Goal: Information Seeking & Learning: Check status

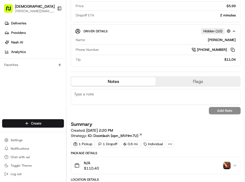
scroll to position [59, 0]
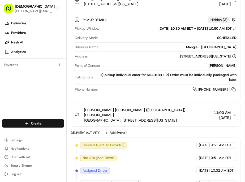
scroll to position [324, 0]
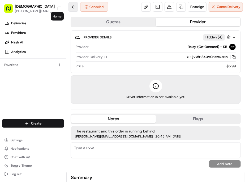
click at [68, 6] on button at bounding box center [73, 7] width 10 height 10
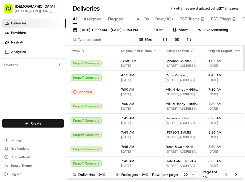
click at [76, 36] on input at bounding box center [103, 39] width 64 height 7
paste input "Deneen Fews"
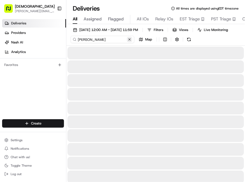
type input "Deneen Fews"
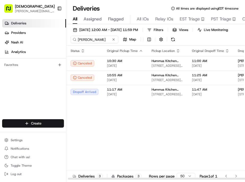
scroll to position [0, 37]
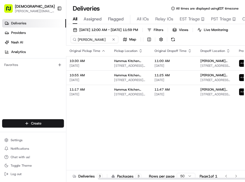
drag, startPoint x: 134, startPoint y: 171, endPoint x: 199, endPoint y: 166, distance: 65.5
click at [197, 178] on div at bounding box center [187, 179] width 178 height 2
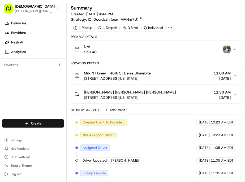
scroll to position [147, 0]
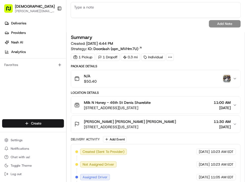
click at [228, 75] on img "button" at bounding box center [226, 78] width 7 height 7
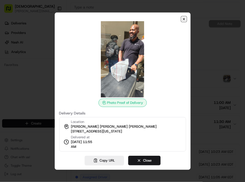
click at [182, 21] on icon "button" at bounding box center [184, 19] width 4 height 4
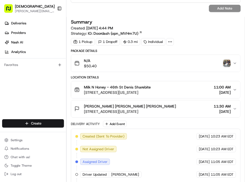
scroll to position [177, 0]
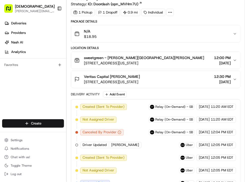
scroll to position [295, 0]
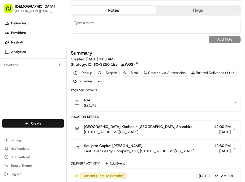
scroll to position [236, 0]
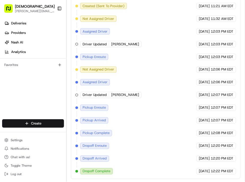
scroll to position [303, 0]
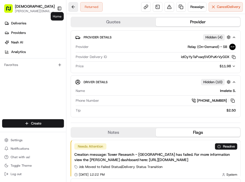
click at [68, 5] on button at bounding box center [73, 7] width 10 height 10
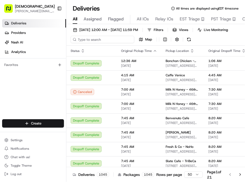
click at [88, 36] on input at bounding box center [103, 39] width 64 height 7
paste input "Kayume Shahib"
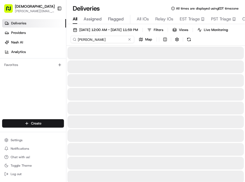
type input "Kayume Shahib"
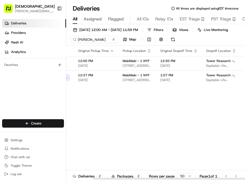
scroll to position [0, 37]
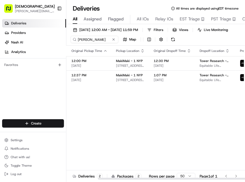
drag, startPoint x: 136, startPoint y: 171, endPoint x: 224, endPoint y: 142, distance: 93.0
click at [216, 178] on div at bounding box center [187, 179] width 178 height 2
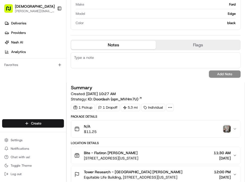
scroll to position [206, 0]
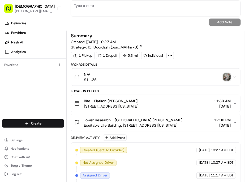
click at [227, 74] on img "button" at bounding box center [226, 77] width 7 height 7
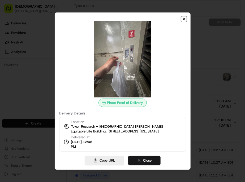
click at [182, 21] on icon "button" at bounding box center [184, 19] width 4 height 4
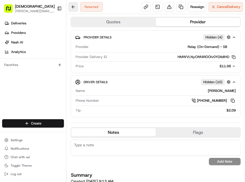
click at [68, 5] on button at bounding box center [73, 7] width 10 height 10
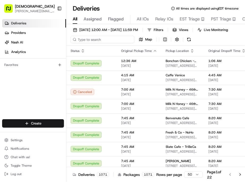
click at [89, 36] on input at bounding box center [103, 39] width 64 height 7
paste input "Amrit Pratap"
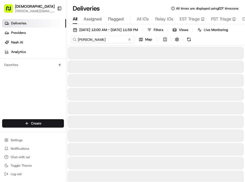
type input "Amrit Pratap"
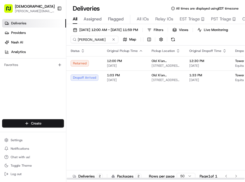
scroll to position [0, 37]
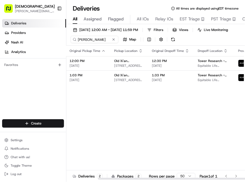
drag, startPoint x: 136, startPoint y: 170, endPoint x: 217, endPoint y: 115, distance: 97.7
click at [199, 178] on div at bounding box center [187, 179] width 178 height 2
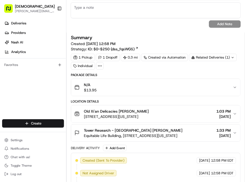
scroll to position [206, 0]
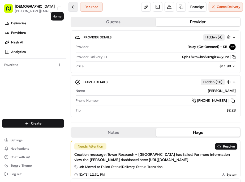
click at [68, 8] on button at bounding box center [73, 7] width 10 height 10
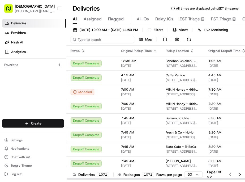
click at [83, 36] on input at bounding box center [103, 39] width 64 height 7
paste input "Anubhav Patel"
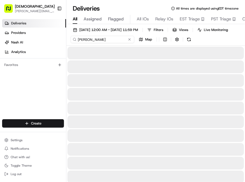
type input "Anubhav Patel"
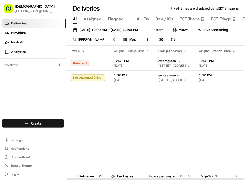
scroll to position [0, 37]
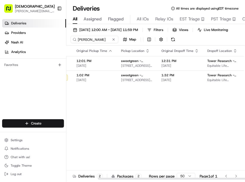
drag, startPoint x: 131, startPoint y: 170, endPoint x: 184, endPoint y: 171, distance: 52.5
click at [184, 178] on div at bounding box center [187, 179] width 178 height 2
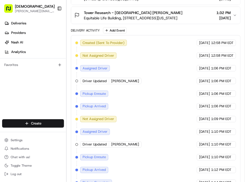
scroll to position [265, 0]
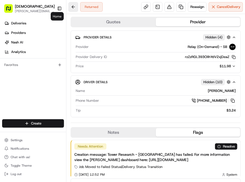
click at [68, 5] on button at bounding box center [73, 7] width 10 height 10
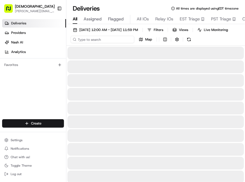
drag, startPoint x: 88, startPoint y: 34, endPoint x: 93, endPoint y: 34, distance: 5.6
click at [88, 36] on input at bounding box center [103, 39] width 64 height 7
paste input "Navdeep Bhulli"
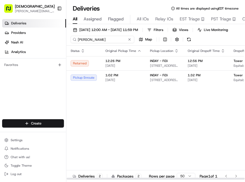
type input "Navdeep Bhulli"
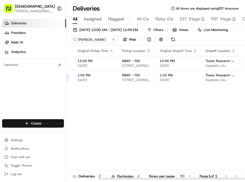
scroll to position [0, 37]
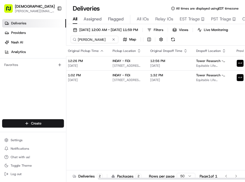
drag, startPoint x: 131, startPoint y: 171, endPoint x: 189, endPoint y: 171, distance: 58.4
click at [189, 178] on div at bounding box center [187, 179] width 178 height 2
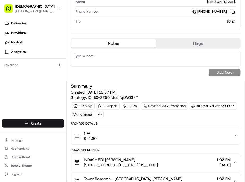
scroll to position [147, 0]
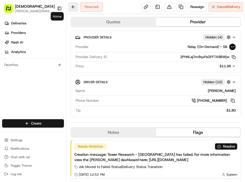
click at [68, 7] on button at bounding box center [73, 7] width 10 height 10
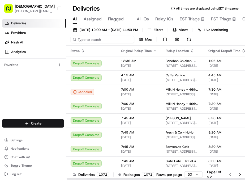
click at [84, 36] on input at bounding box center [103, 39] width 64 height 7
paste input "Steven Jecmen"
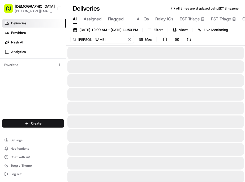
type input "Steven Jecmen"
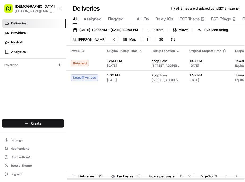
scroll to position [0, 37]
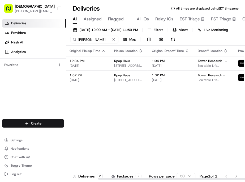
drag, startPoint x: 139, startPoint y: 170, endPoint x: 206, endPoint y: 171, distance: 67.4
click at [206, 178] on div at bounding box center [187, 179] width 178 height 2
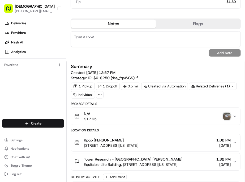
scroll to position [206, 0]
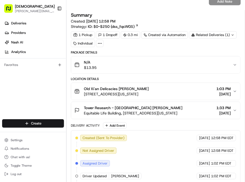
scroll to position [177, 0]
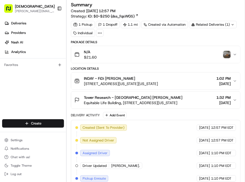
scroll to position [166, 0]
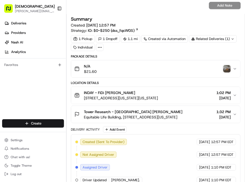
click at [230, 64] on div "N/A $21.60" at bounding box center [153, 69] width 158 height 11
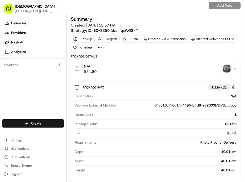
click at [224, 64] on div "N/A $21.60" at bounding box center [153, 69] width 158 height 11
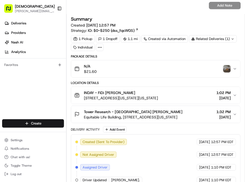
click at [227, 65] on img "button" at bounding box center [226, 68] width 7 height 7
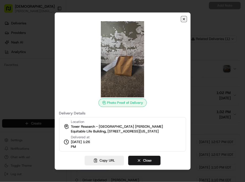
click at [182, 21] on icon "button" at bounding box center [184, 19] width 4 height 4
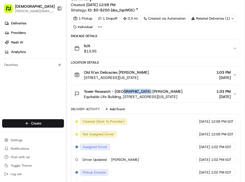
drag, startPoint x: 111, startPoint y: 29, endPoint x: 93, endPoint y: 29, distance: 17.8
click at [93, 89] on div "Tower Research - [GEOGRAPHIC_DATA] [PERSON_NAME]" at bounding box center [133, 91] width 98 height 5
copy span "[PERSON_NAME]"
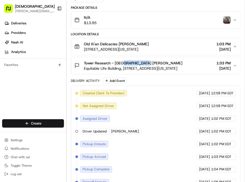
scroll to position [206, 0]
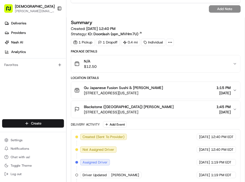
scroll to position [236, 0]
